Goal: Navigation & Orientation: Find specific page/section

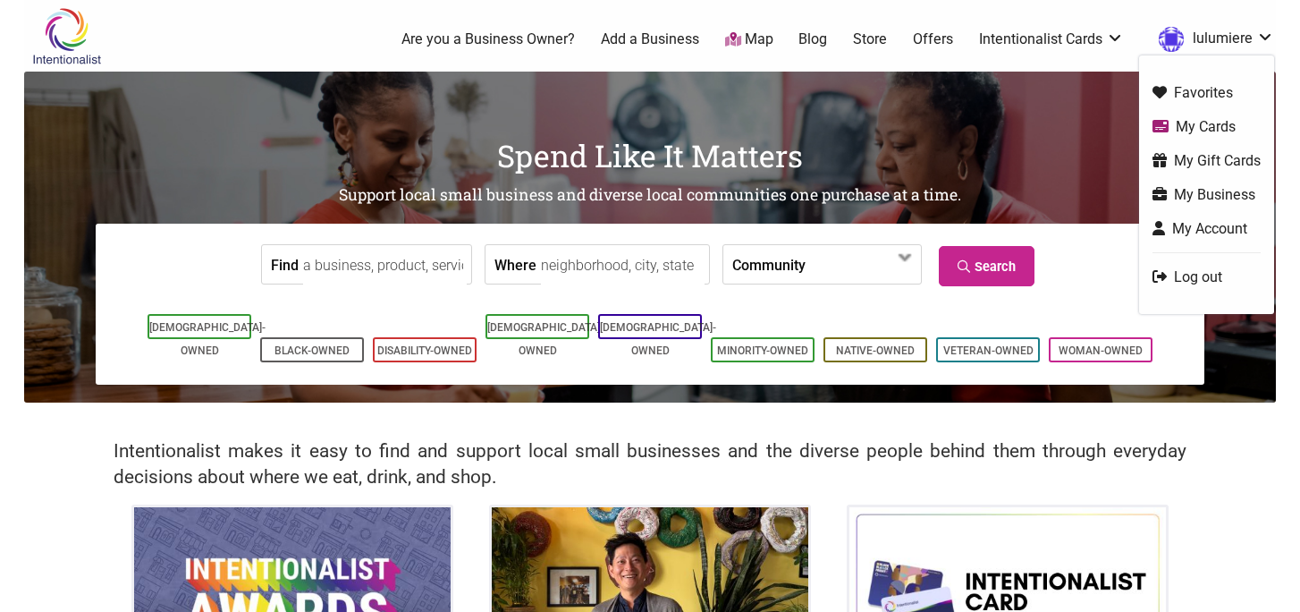
click at [1223, 202] on link "My Business" at bounding box center [1207, 194] width 108 height 21
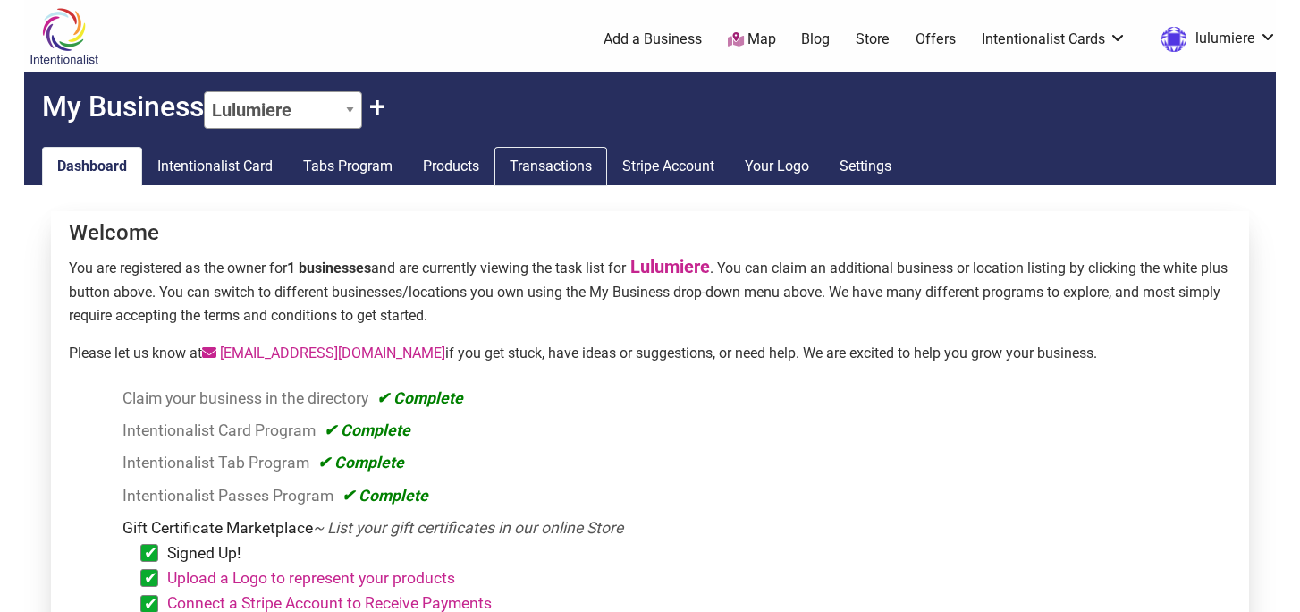
click at [549, 167] on link "Transactions" at bounding box center [551, 166] width 113 height 39
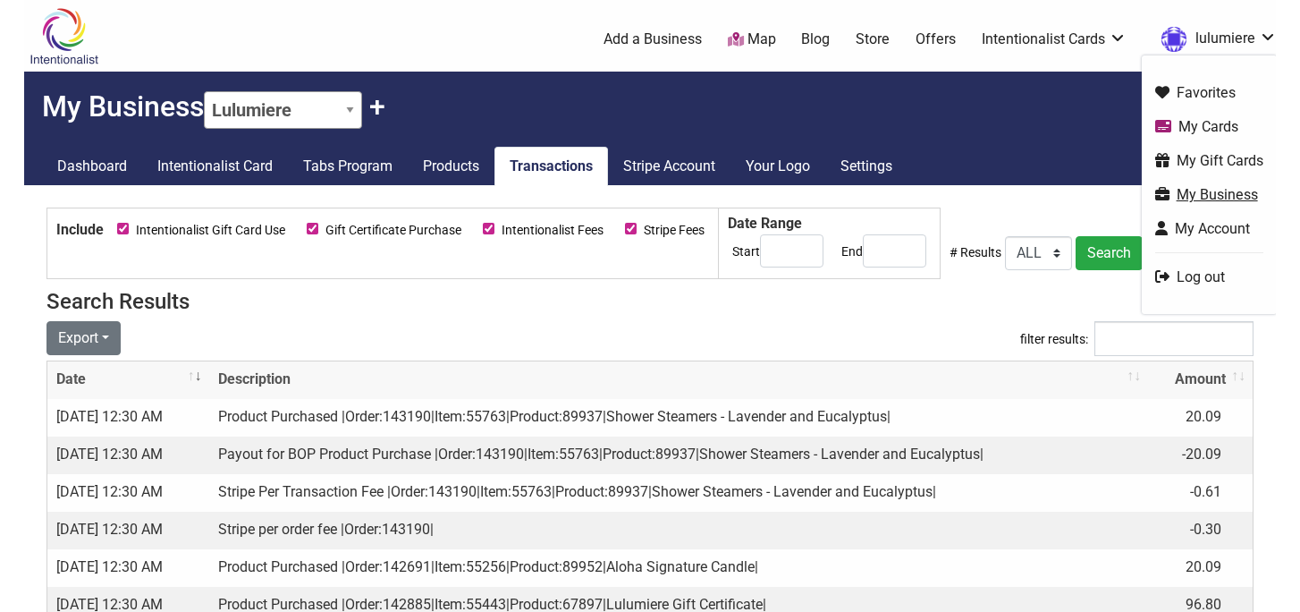
click at [1224, 194] on link "My Business" at bounding box center [1210, 194] width 108 height 21
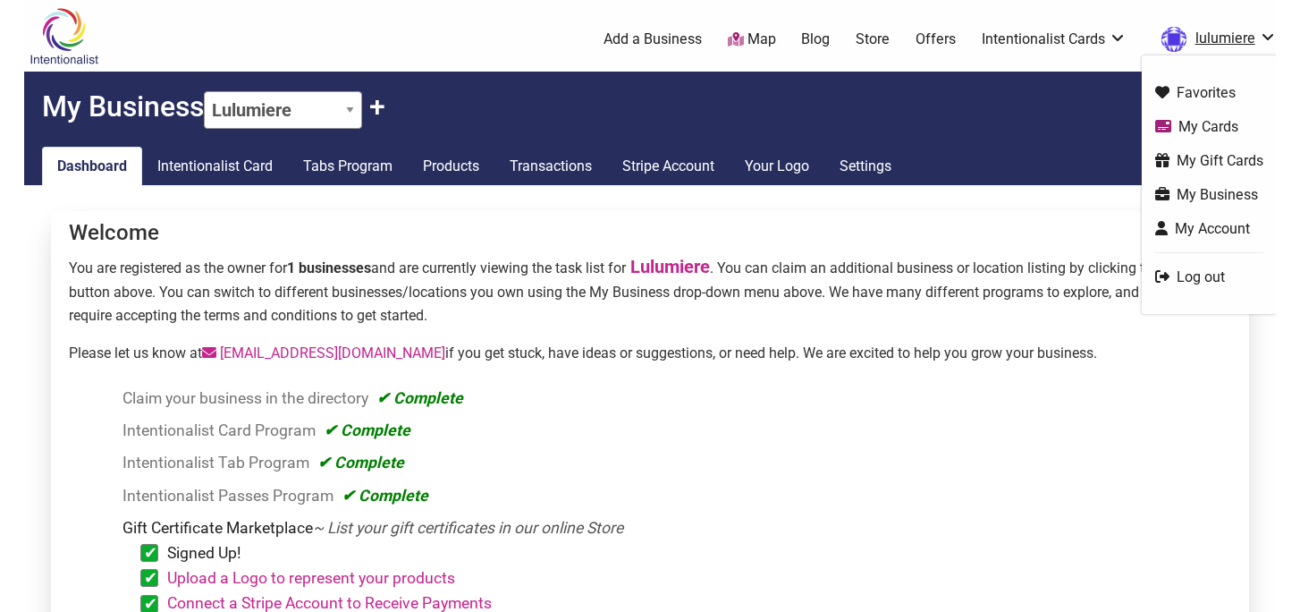
click at [1204, 38] on link "lulumiere" at bounding box center [1215, 39] width 124 height 32
click at [1215, 161] on link "My Gift Cards" at bounding box center [1210, 160] width 108 height 21
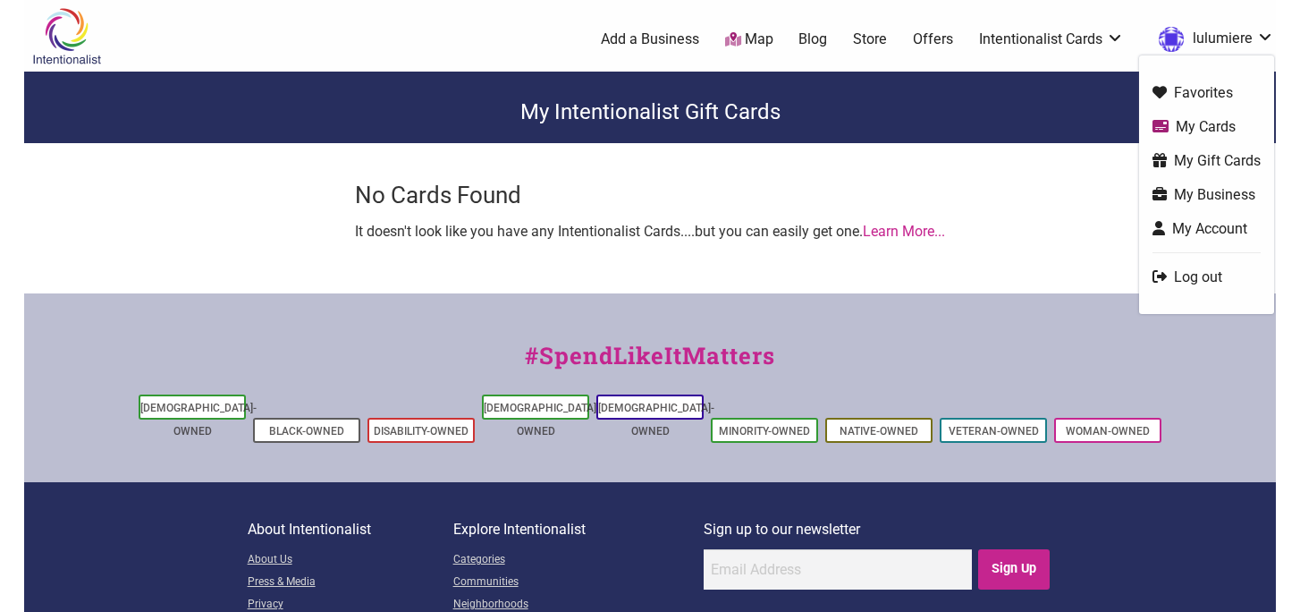
click at [1260, 38] on link "lulumiere" at bounding box center [1212, 39] width 124 height 32
click at [1210, 190] on link "My Business" at bounding box center [1207, 194] width 108 height 21
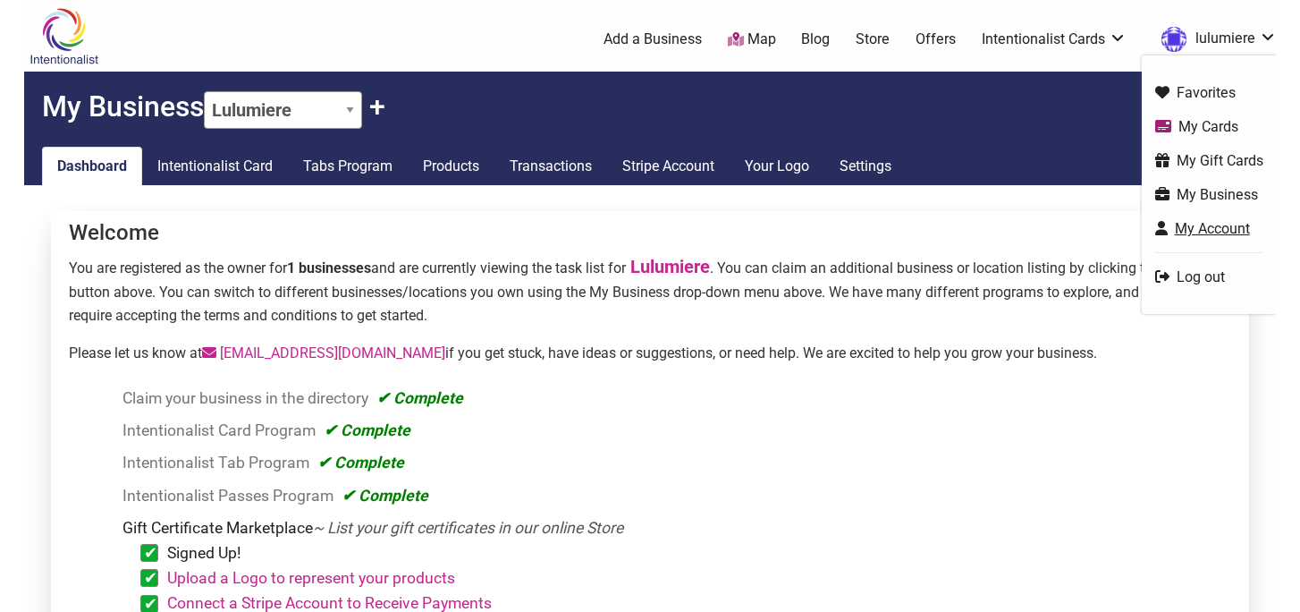
click at [1214, 236] on link "My Account" at bounding box center [1210, 228] width 108 height 21
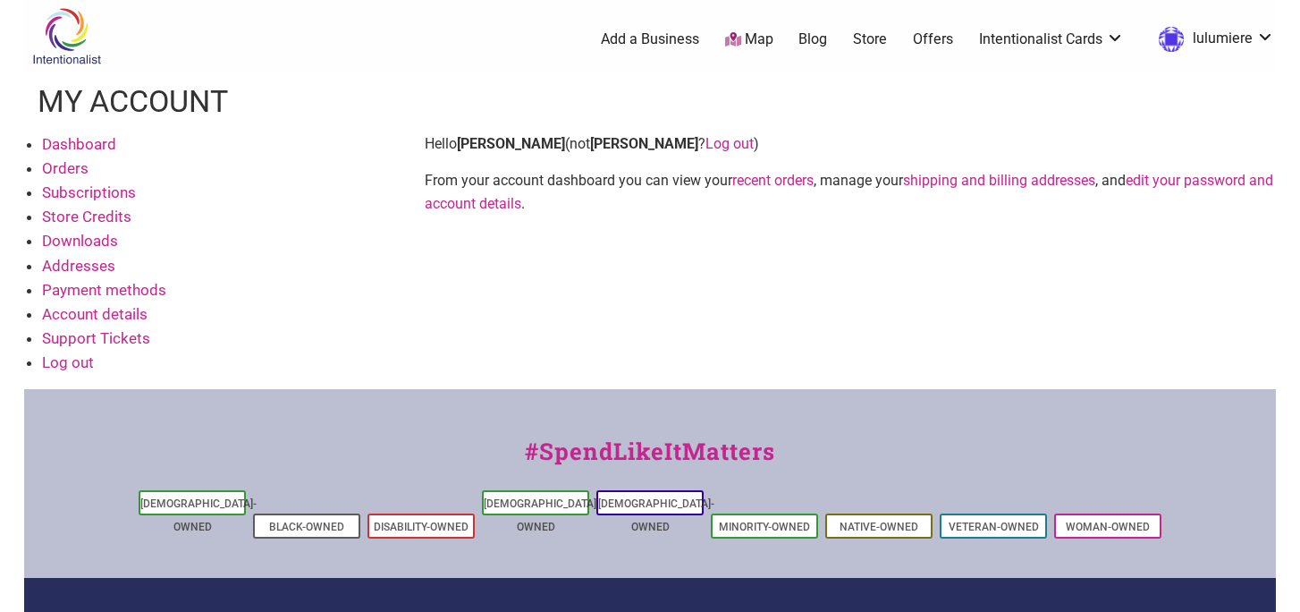
click at [72, 170] on link "Orders" at bounding box center [65, 168] width 47 height 18
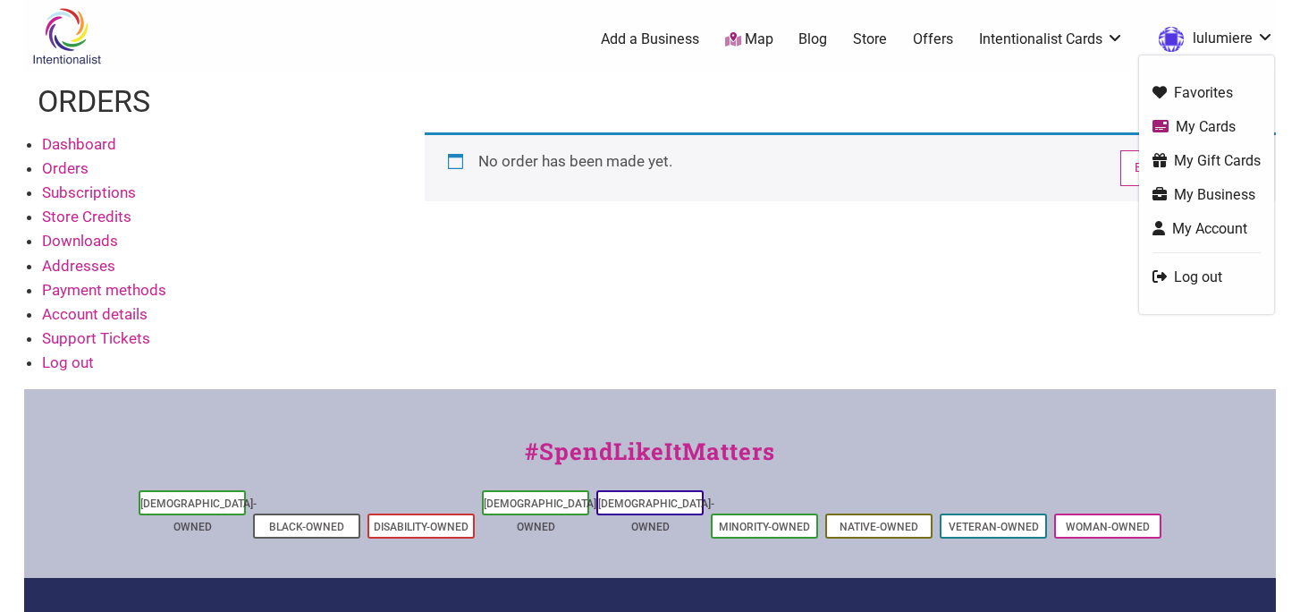
click at [1208, 45] on link "lulumiere" at bounding box center [1212, 39] width 124 height 32
click at [1203, 192] on link "My Business" at bounding box center [1207, 194] width 108 height 21
